Goal: Information Seeking & Learning: Learn about a topic

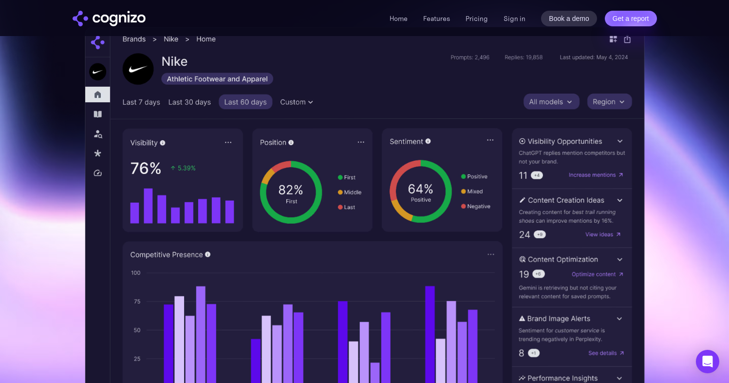
scroll to position [281, 0]
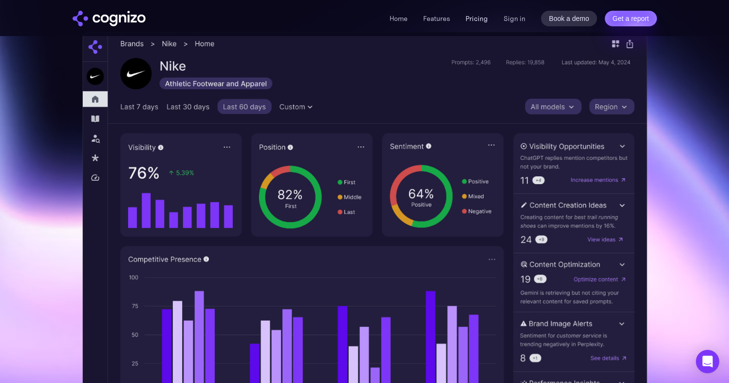
click at [471, 19] on link "Pricing" at bounding box center [476, 18] width 22 height 9
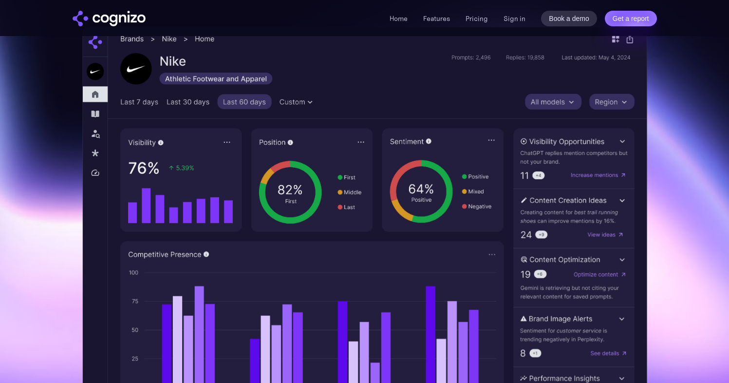
scroll to position [281, 0]
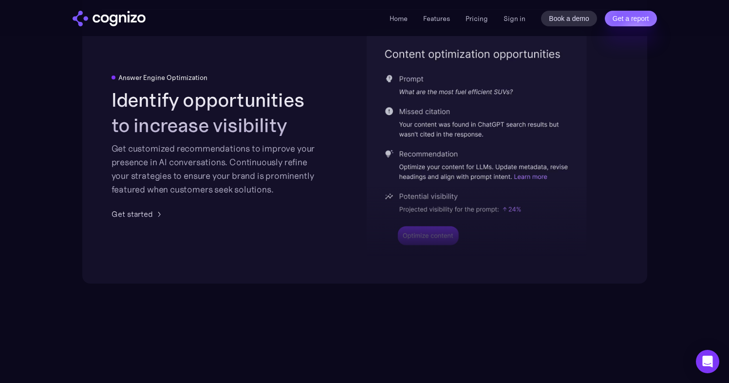
scroll to position [2046, 0]
